Goal: Navigation & Orientation: Find specific page/section

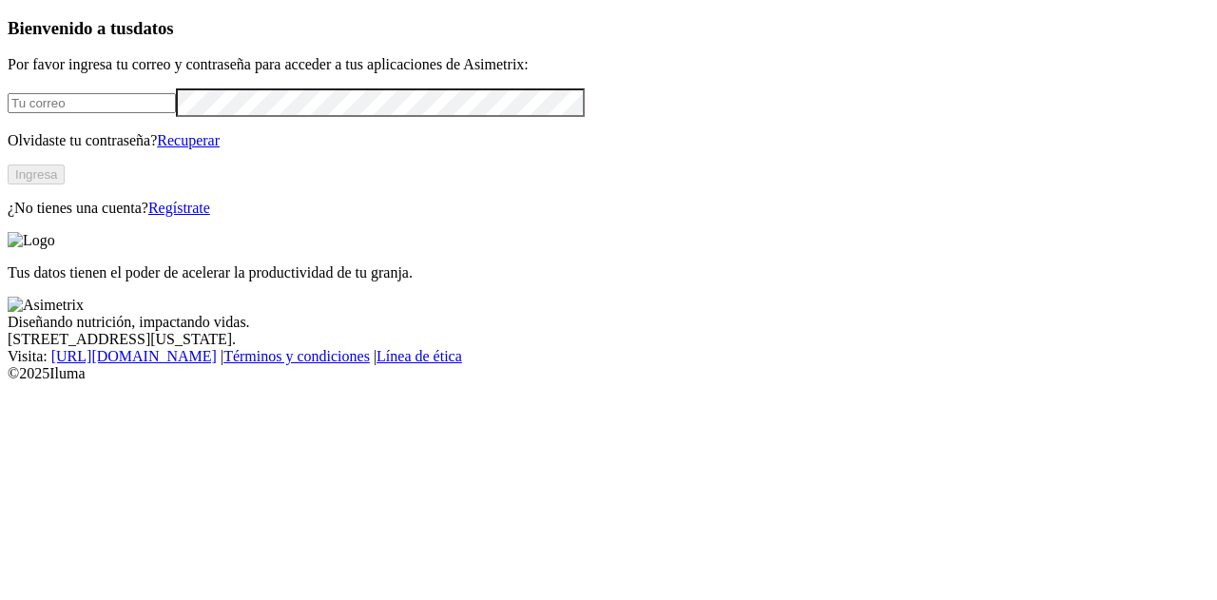
type input "[PERSON_NAME][EMAIL_ADDRESS][PERSON_NAME][DOMAIN_NAME]"
click at [65, 185] on button "Ingresa" at bounding box center [36, 175] width 57 height 20
